Goal: Check status: Check status

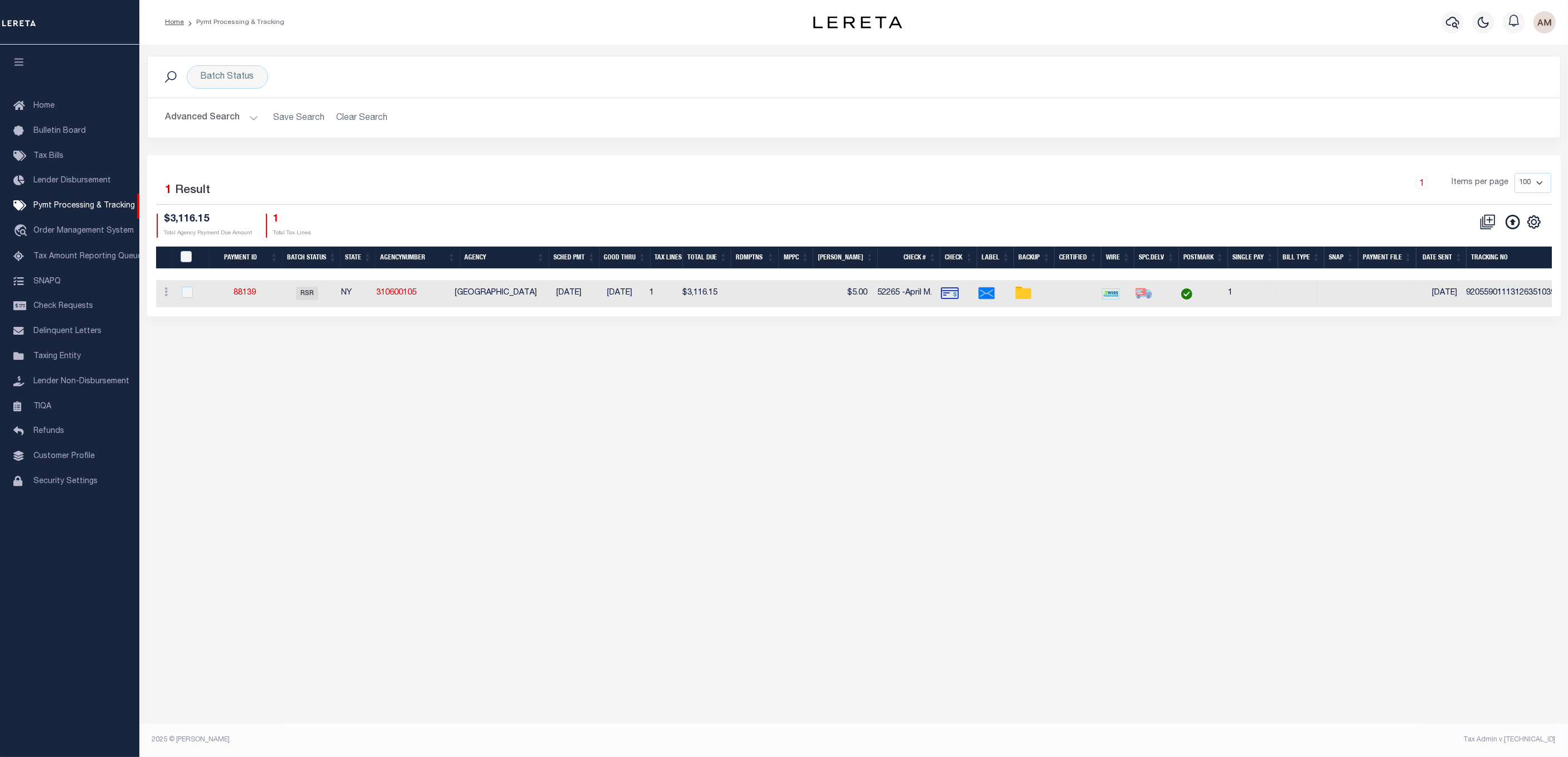
drag, startPoint x: 223, startPoint y: 148, endPoint x: 214, endPoint y: 126, distance: 23.8
click at [222, 145] on div "Batch Status Search Advanced Search Save Search Clear Search PayeeSearchTable_d…" at bounding box center [854, 105] width 1430 height 100
click at [214, 125] on button "Advanced Search" at bounding box center [211, 118] width 93 height 22
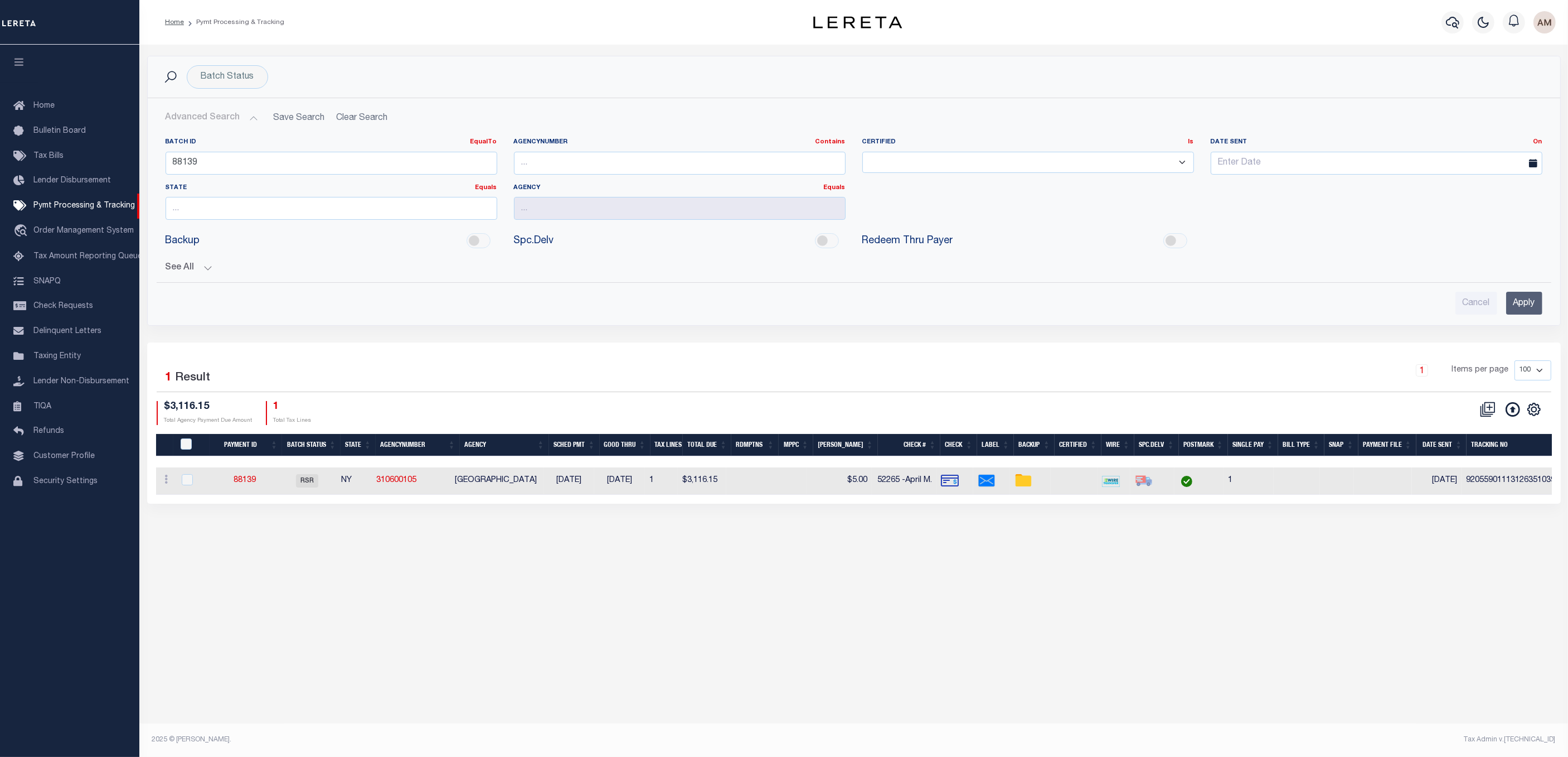
click at [230, 184] on div "Batch ID EqualTo Equals Is Not Equal To Is Greater Than Is Less Than 88139" at bounding box center [332, 160] width 348 height 46
click at [225, 152] on input "88139" at bounding box center [331, 163] width 332 height 23
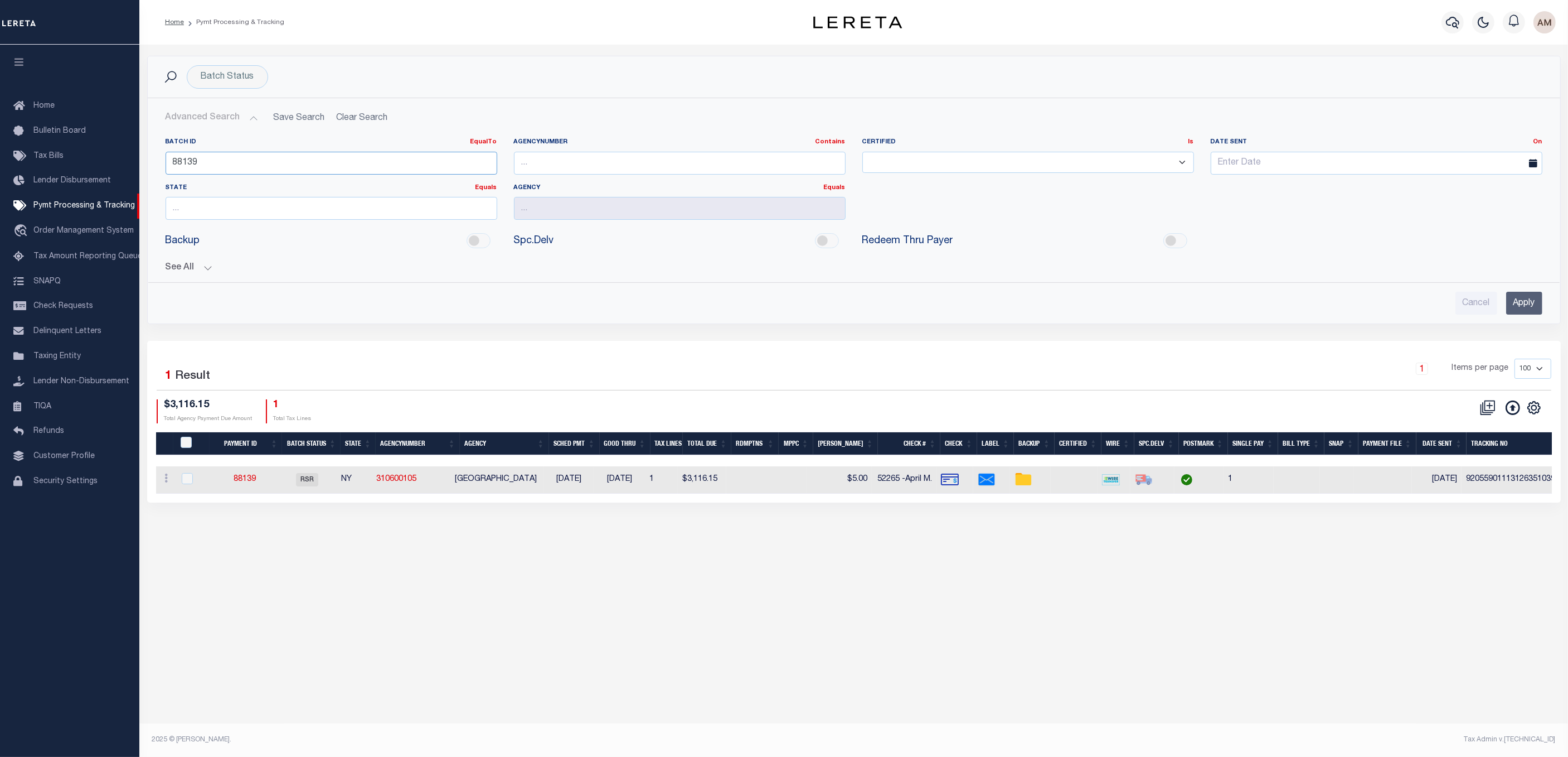
click at [229, 152] on input "88139" at bounding box center [331, 163] width 332 height 23
click at [237, 482] on link "88139" at bounding box center [245, 479] width 23 height 8
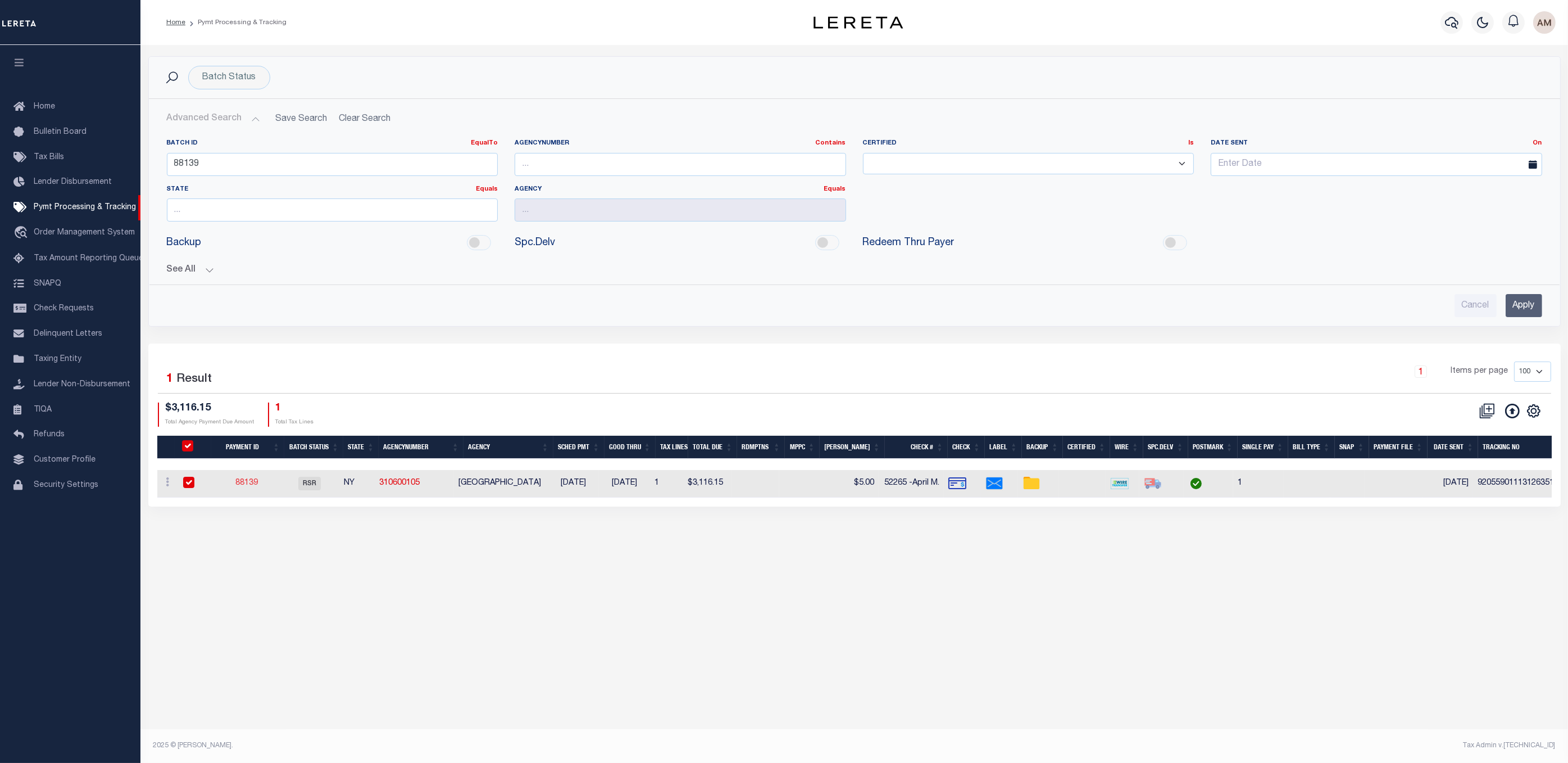
select select "RSR"
type input "[DATE]"
type input "$3,116.15"
select select "CHK"
type input "52265 -April M."
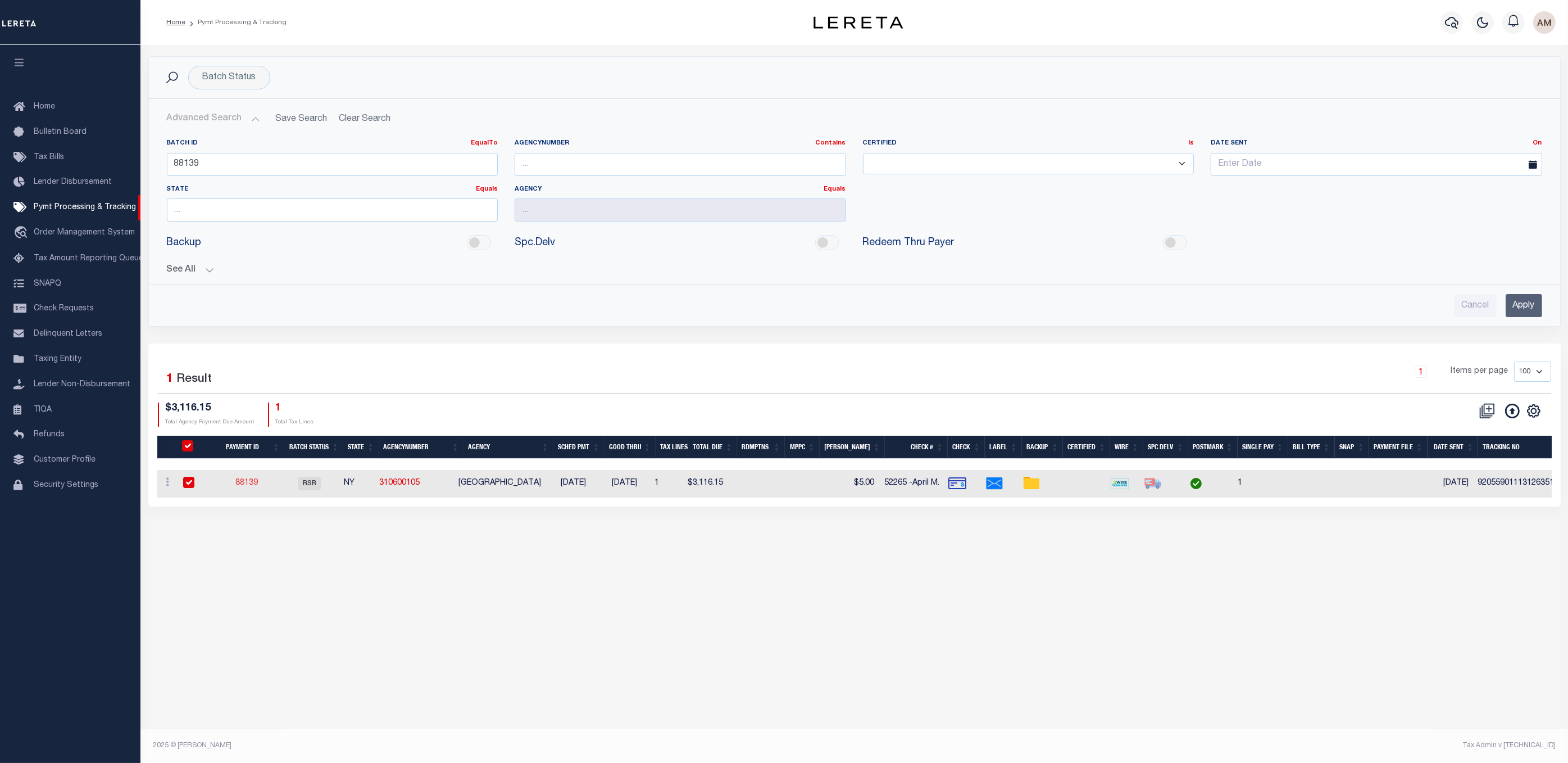
select select "[PERSON_NAME]"
checkbox input "true"
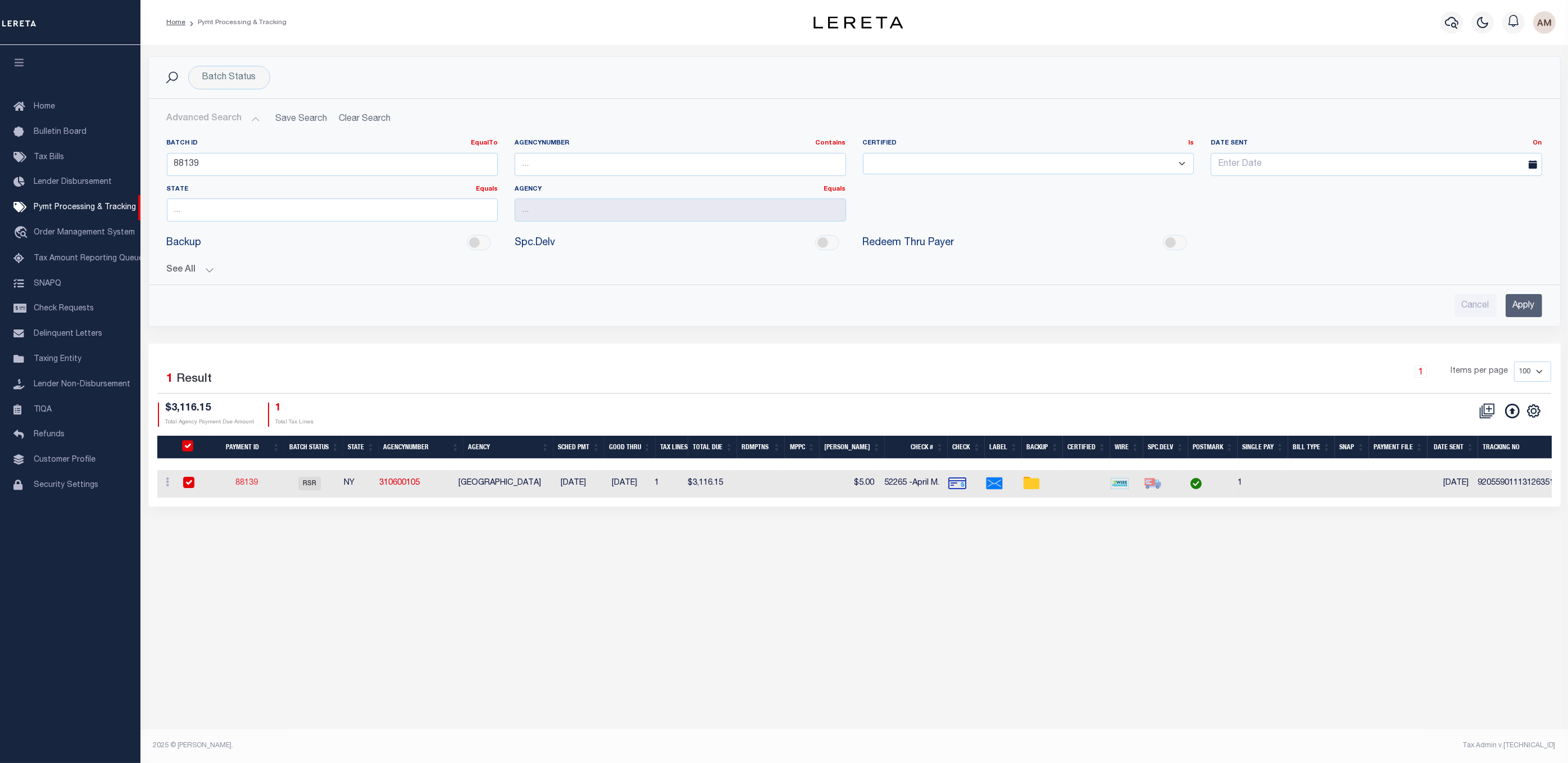
select select "FDX"
type input "[DATE]"
type input "$9.85"
type input "9205590111312635103993"
type input "1"
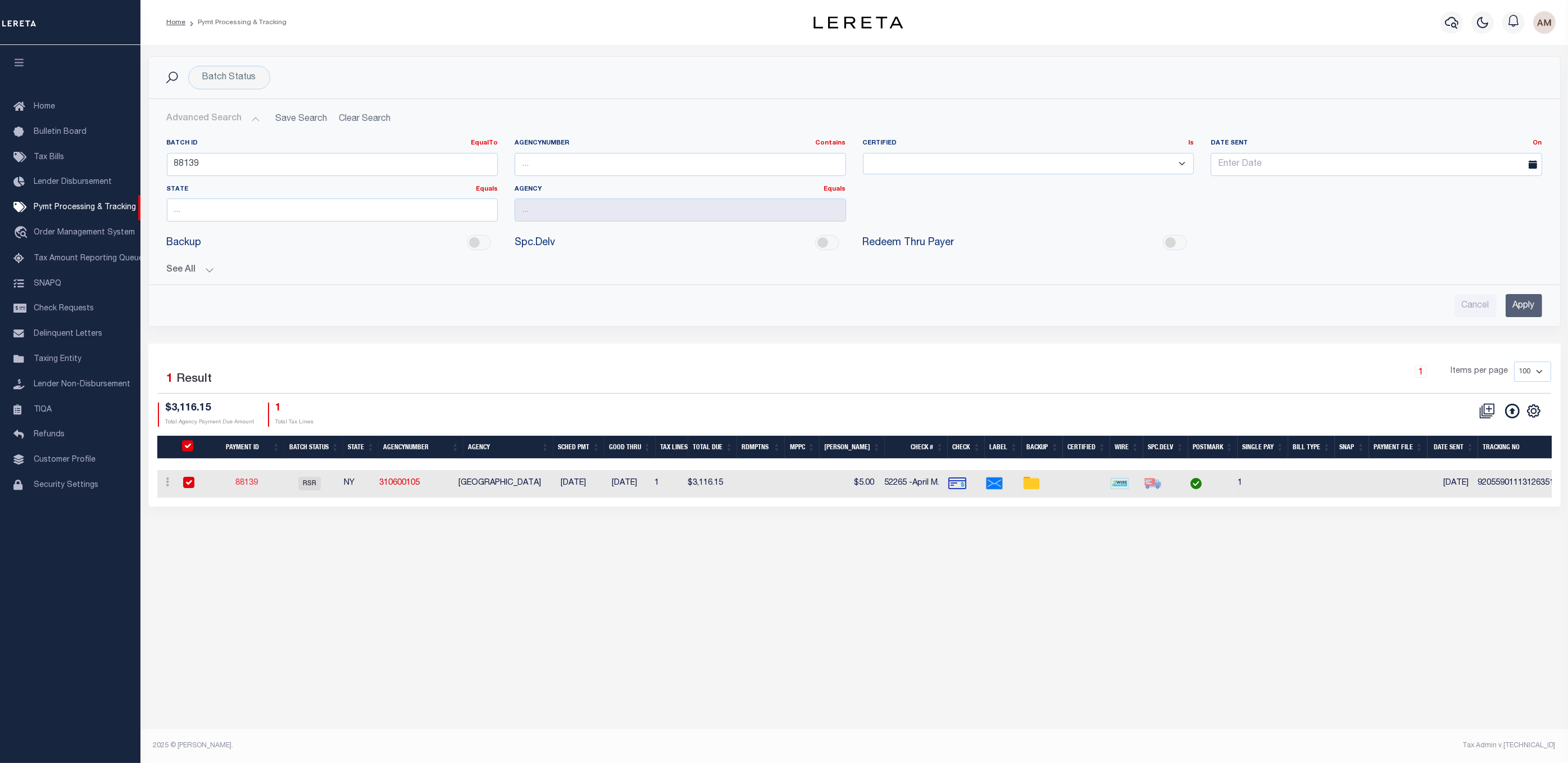
radio input "true"
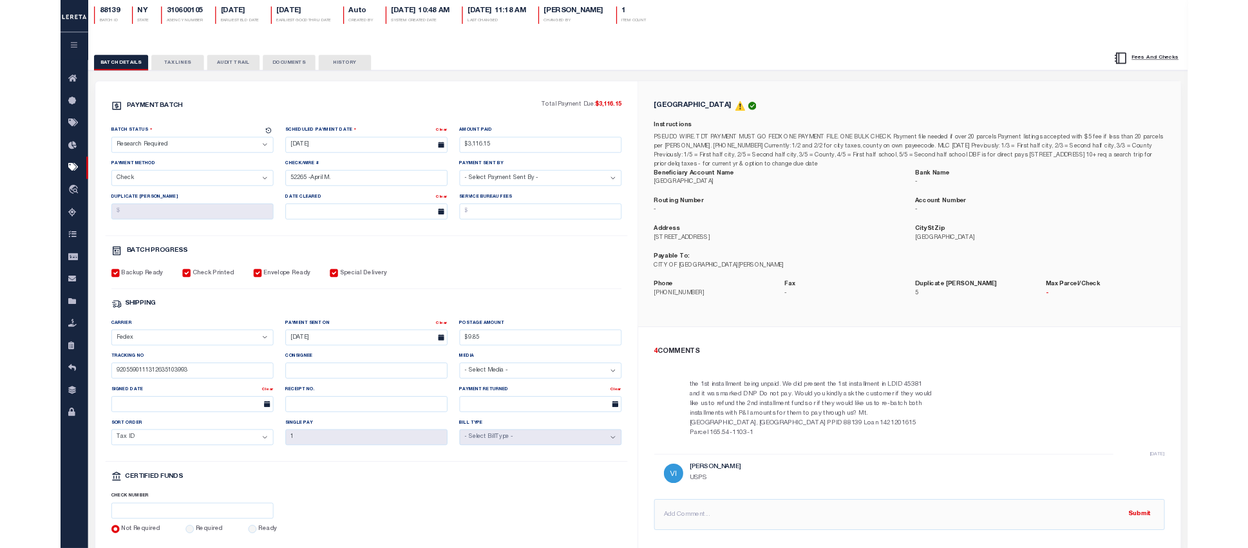
scroll to position [109, 0]
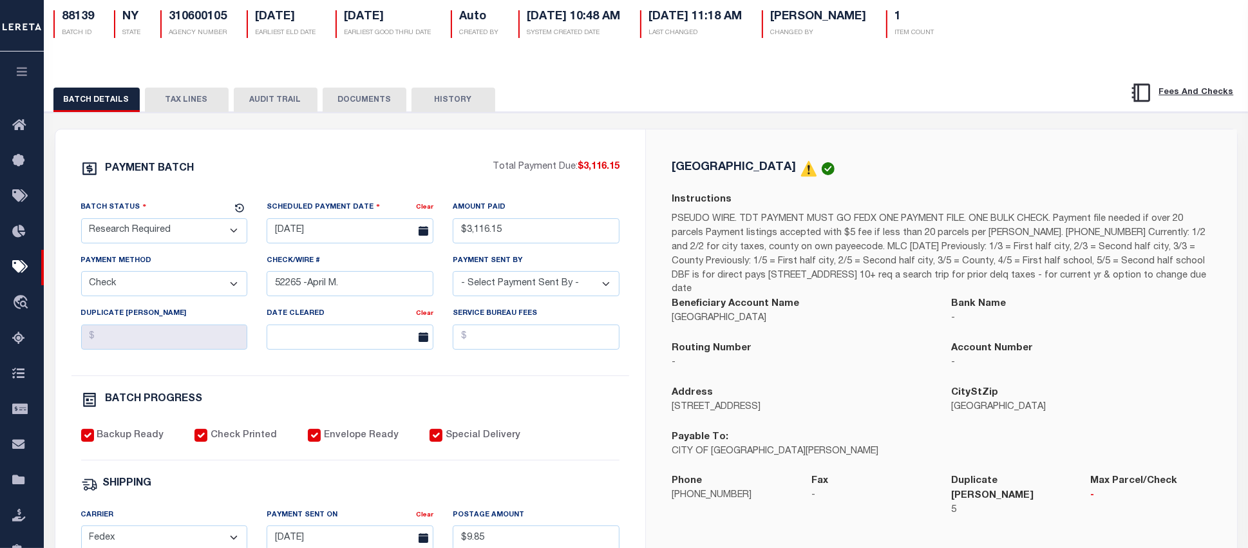
drag, startPoint x: 202, startPoint y: 102, endPoint x: 212, endPoint y: 104, distance: 11.2
click at [202, 102] on button "TAX LINES" at bounding box center [187, 100] width 84 height 24
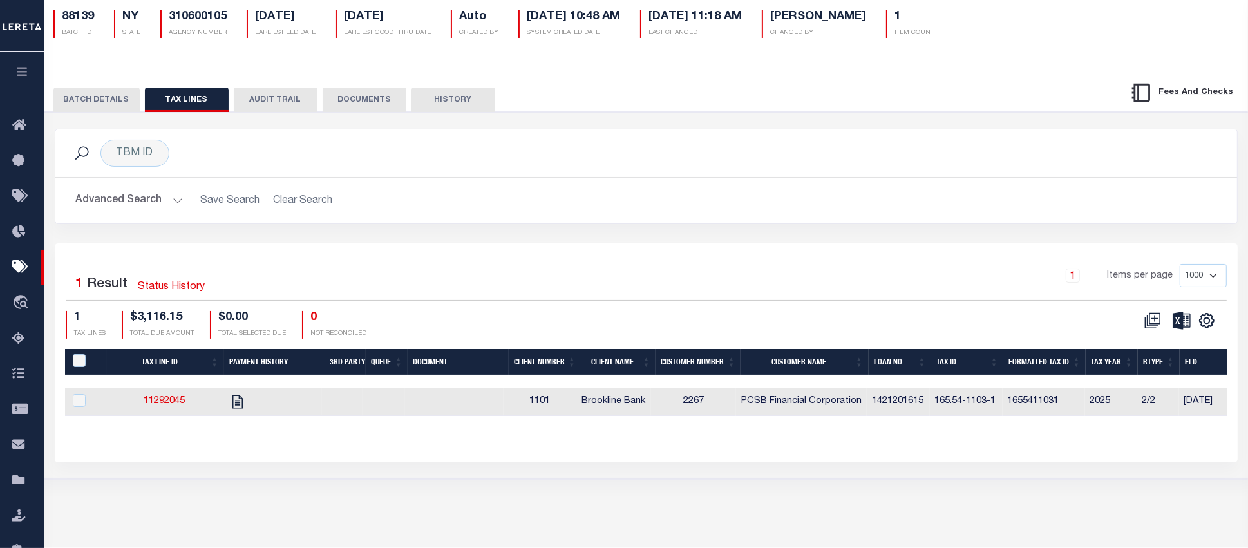
click at [116, 106] on button "BATCH DETAILS" at bounding box center [96, 100] width 86 height 24
